Goal: Task Accomplishment & Management: Manage account settings

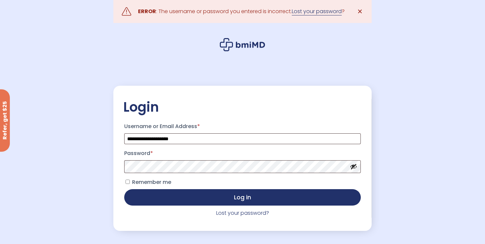
click at [301, 14] on link "Lost your password" at bounding box center [317, 12] width 50 height 8
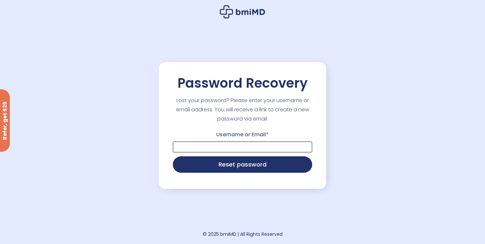
click at [257, 151] on input "Username or Email *" at bounding box center [242, 147] width 139 height 11
type input "**********"
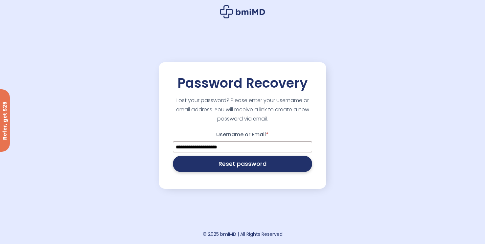
click at [256, 172] on button "Reset password" at bounding box center [242, 164] width 139 height 16
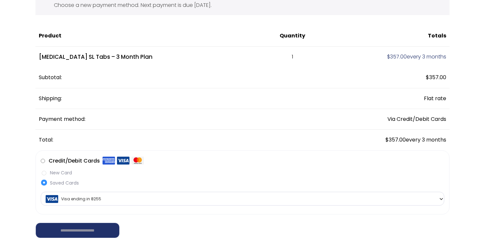
scroll to position [46, 0]
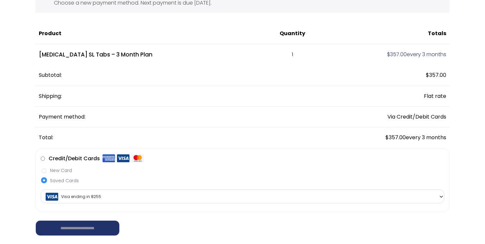
click at [226, 192] on span "Visa ending in 8255" at bounding box center [243, 197] width 400 height 14
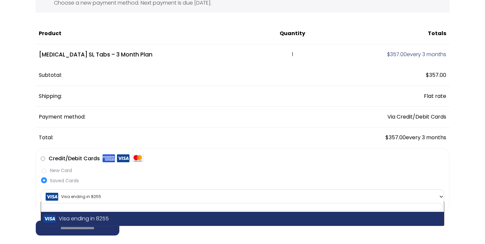
click at [226, 192] on span "Visa ending in 8255" at bounding box center [243, 197] width 400 height 14
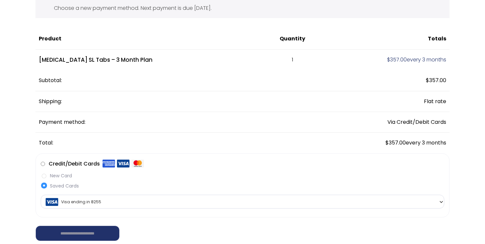
scroll to position [0, 0]
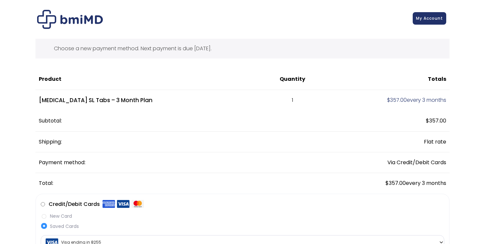
click at [427, 22] on link "My Account" at bounding box center [430, 18] width 34 height 12
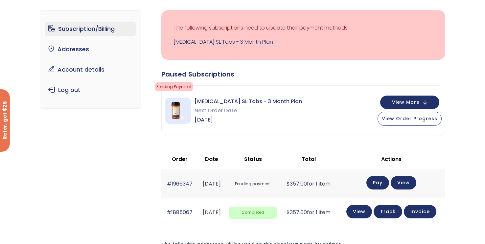
scroll to position [42, 0]
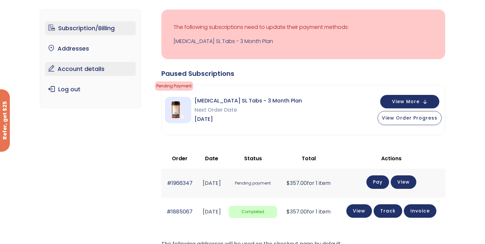
click at [88, 69] on link "Account details" at bounding box center [90, 69] width 91 height 14
